Goal: Transaction & Acquisition: Purchase product/service

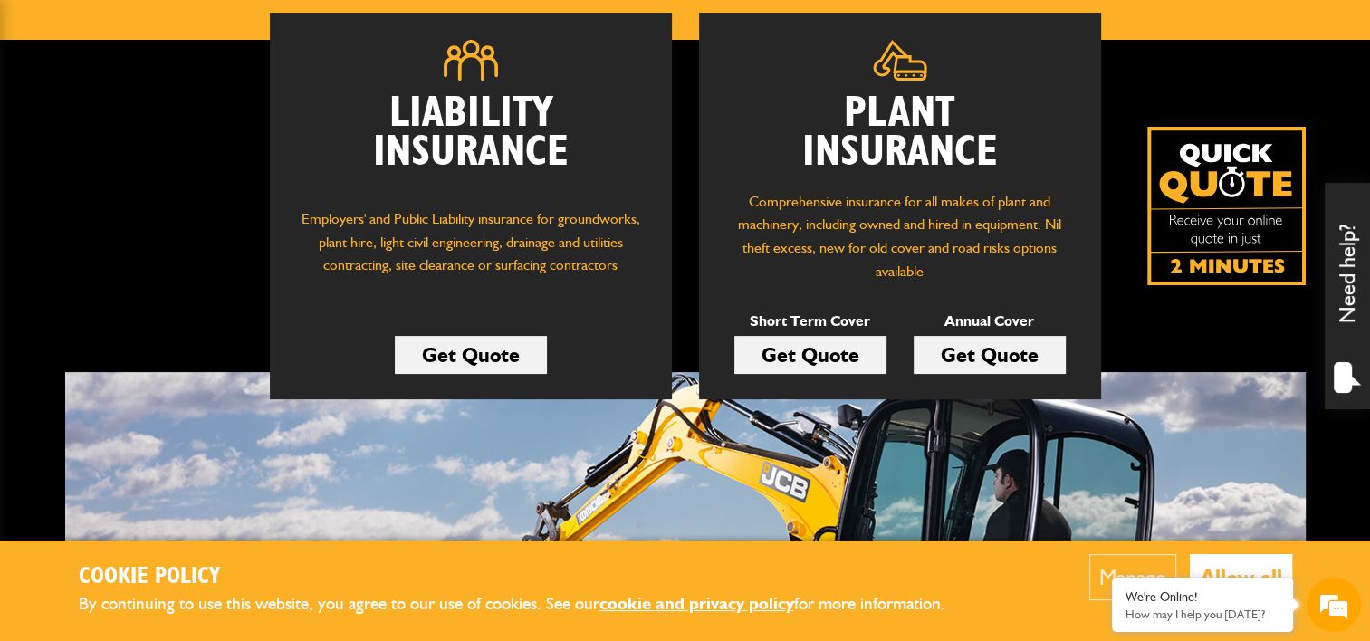
scroll to position [264, 0]
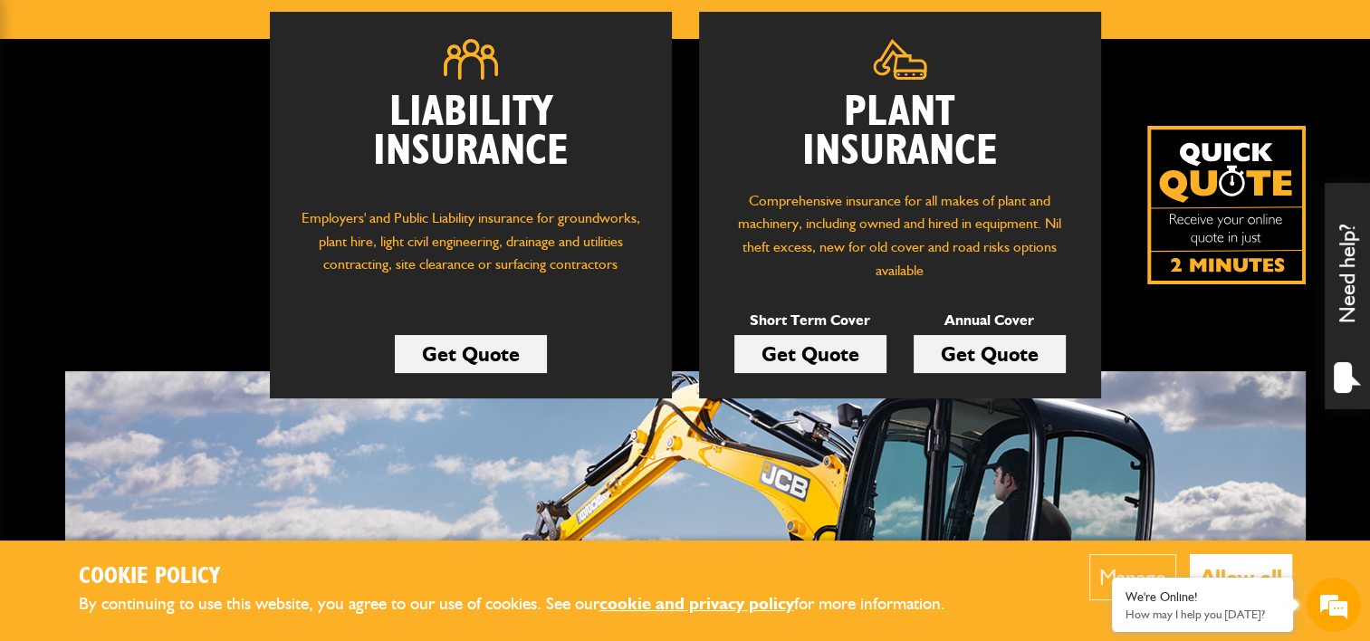
click at [812, 353] on link "Get Quote" at bounding box center [810, 354] width 152 height 38
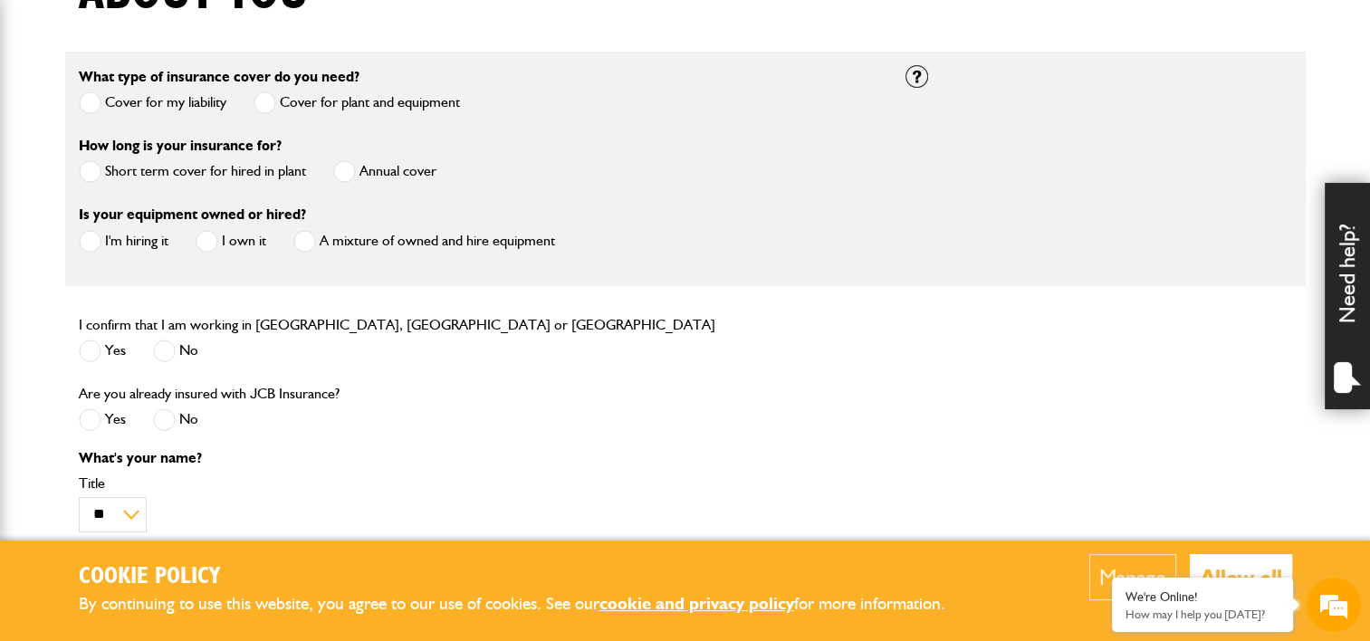
scroll to position [549, 0]
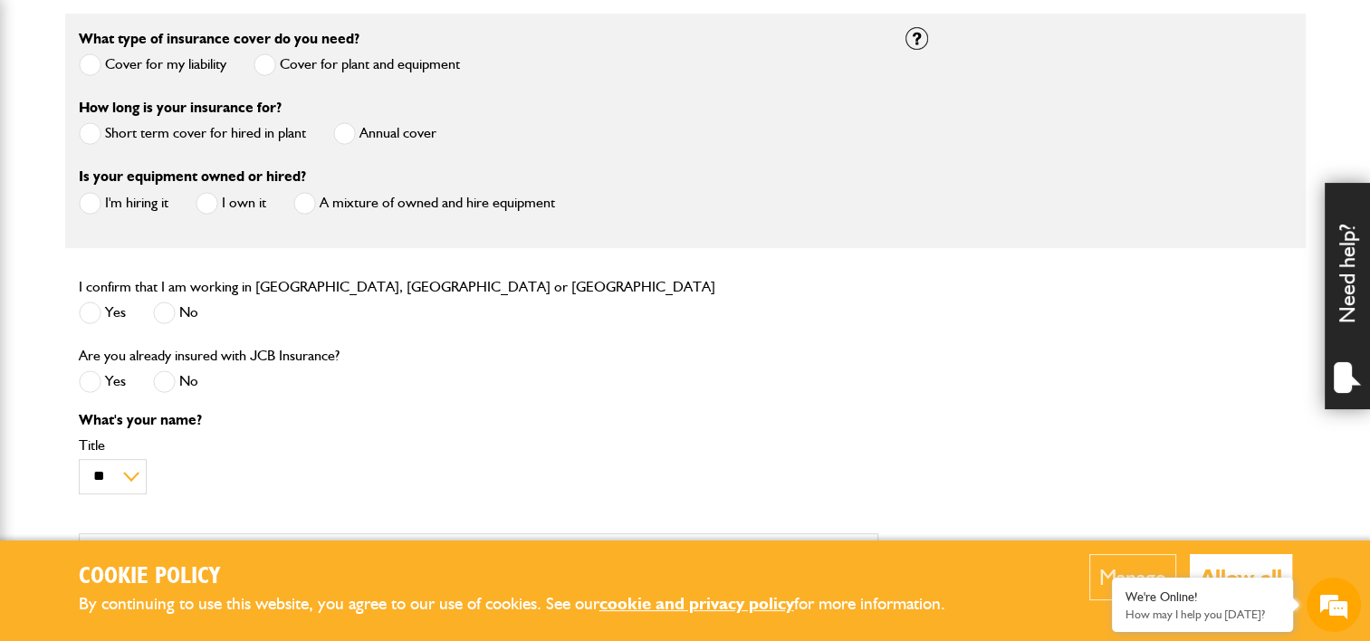
click at [85, 139] on span at bounding box center [90, 133] width 23 height 23
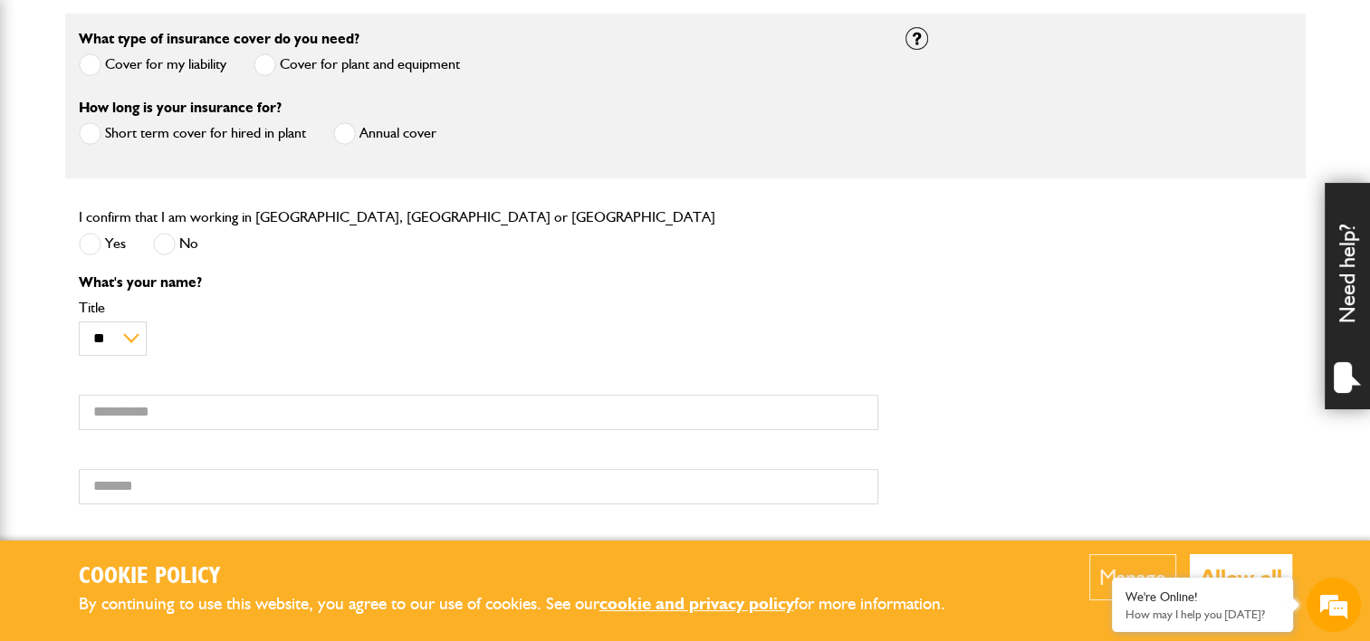
scroll to position [0, 0]
click at [90, 249] on span at bounding box center [90, 244] width 23 height 23
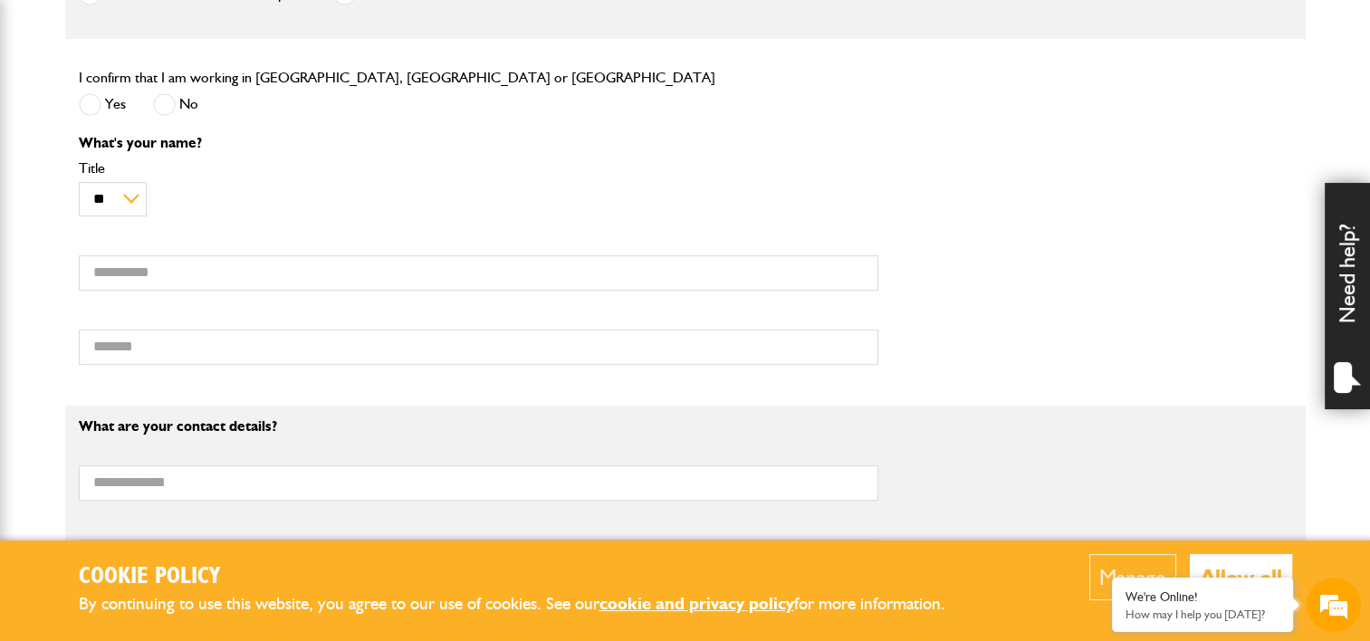
scroll to position [694, 0]
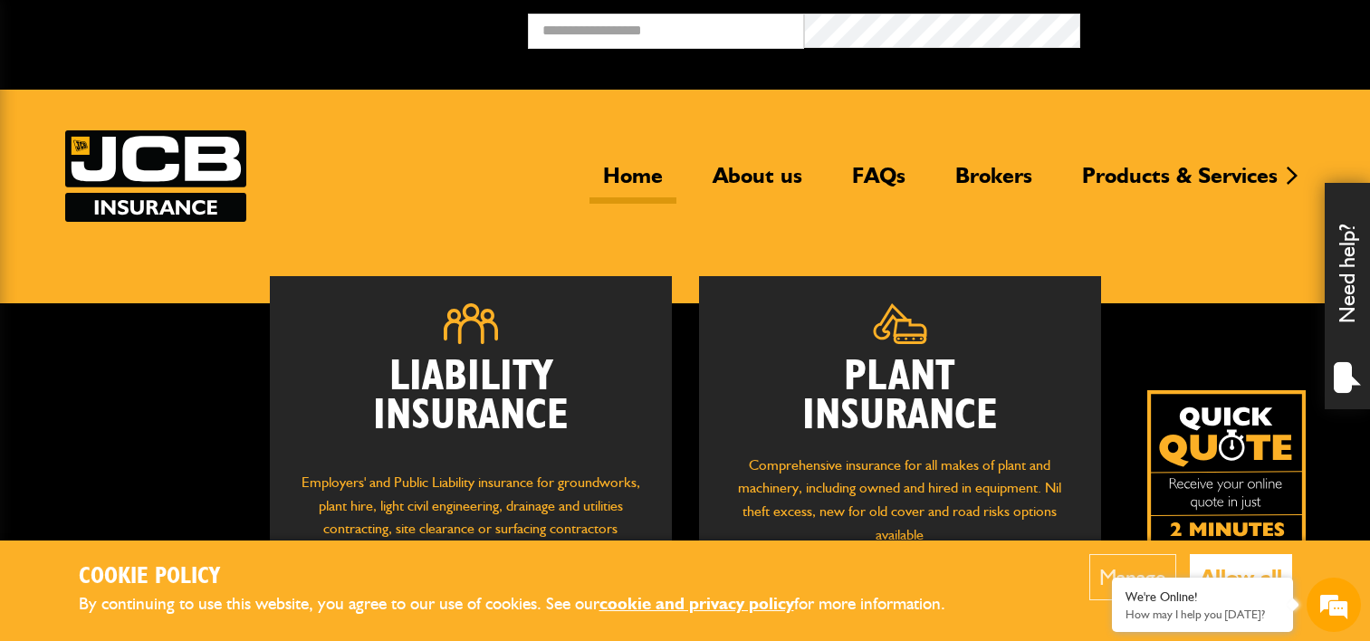
scroll to position [260, 0]
